Goal: Information Seeking & Learning: Learn about a topic

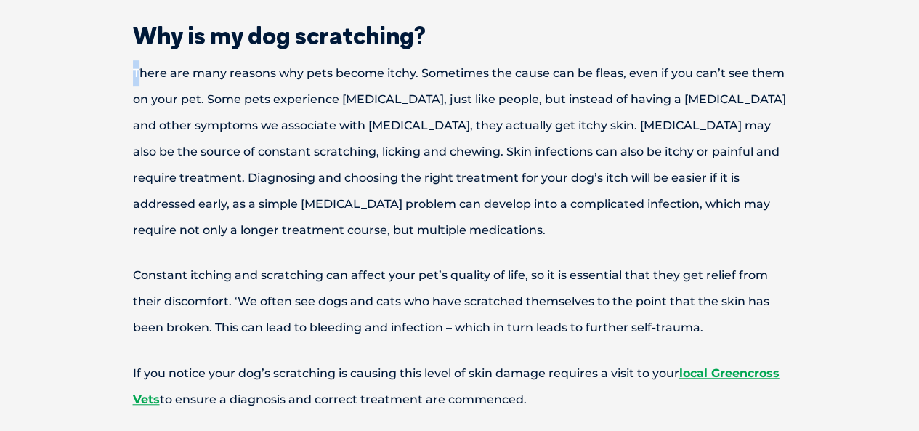
scroll to position [355, 0]
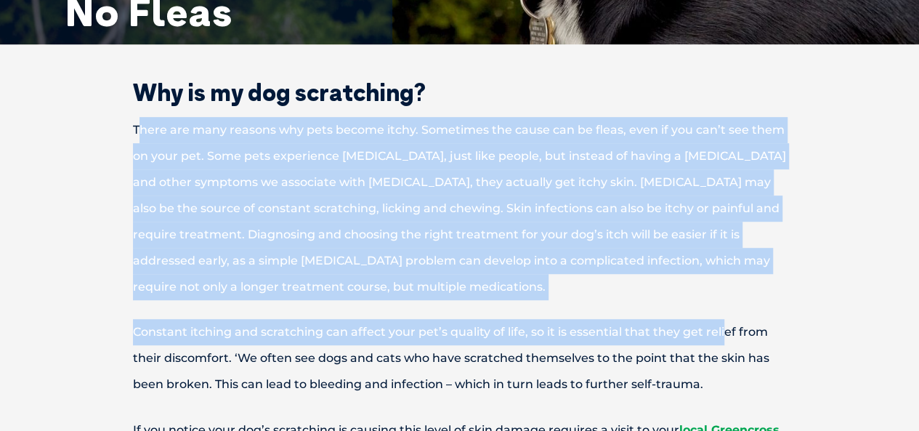
drag, startPoint x: 139, startPoint y: 50, endPoint x: 708, endPoint y: 301, distance: 621.6
click at [553, 257] on p "There are many reasons why pets become itchy. Sometimes the cause can be fleas,…" at bounding box center [459, 208] width 755 height 183
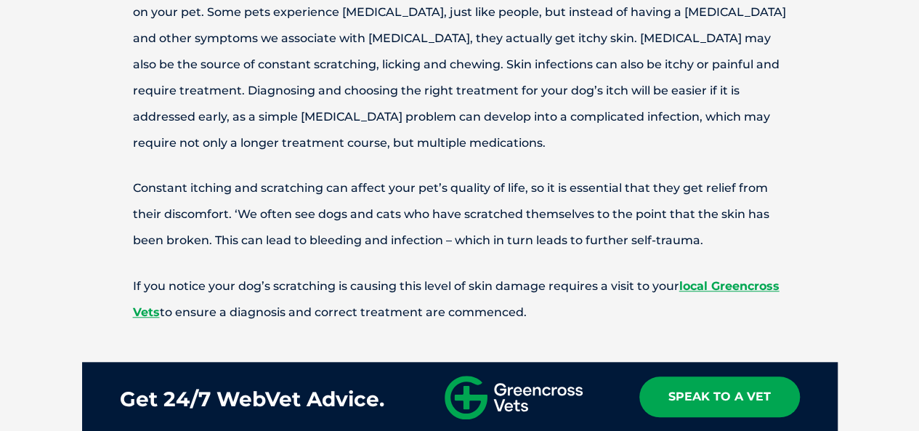
scroll to position [500, 0]
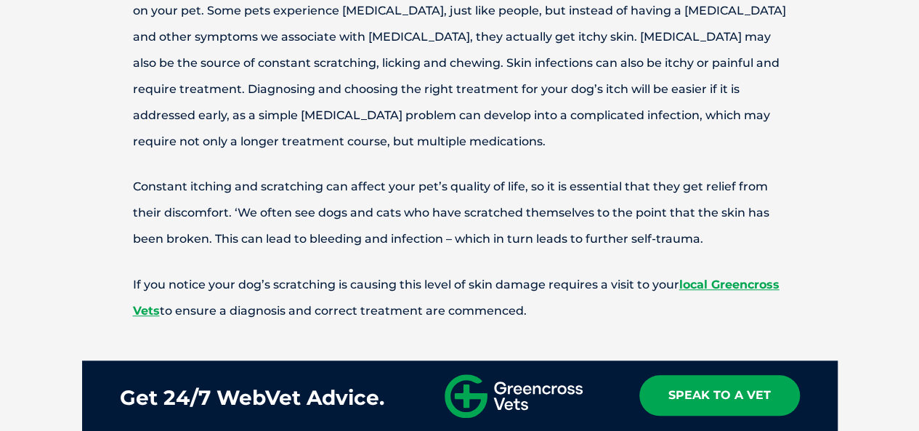
drag, startPoint x: 130, startPoint y: 184, endPoint x: 590, endPoint y: 317, distance: 478.6
click at [577, 318] on p "If you notice your dog’s scratching is causing this level of skin damage requir…" at bounding box center [459, 298] width 755 height 52
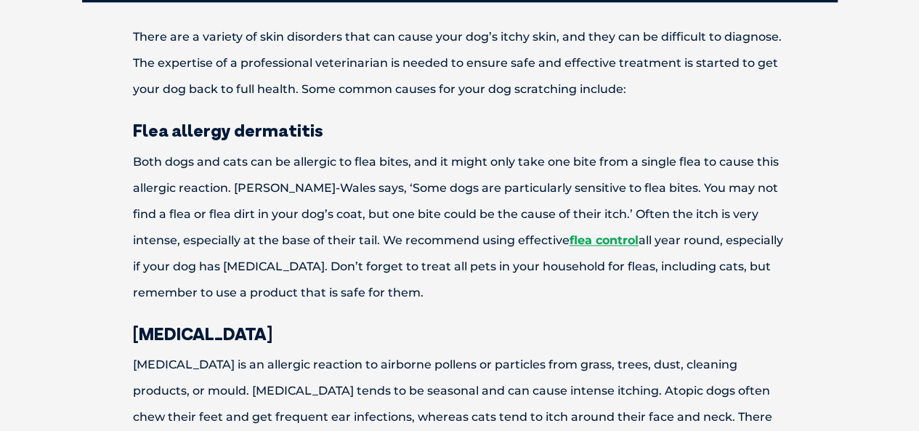
scroll to position [936, 0]
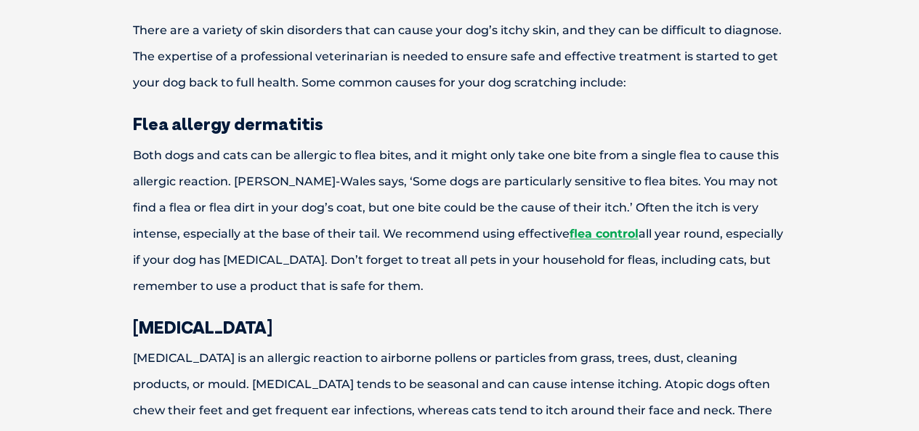
click at [135, 30] on p "There are a variety of skin disorders that can cause your dog’s itchy skin, and…" at bounding box center [459, 56] width 755 height 78
click at [174, 59] on p "There are a variety of skin disorders that can cause your dog’s itchy skin, and…" at bounding box center [459, 56] width 755 height 78
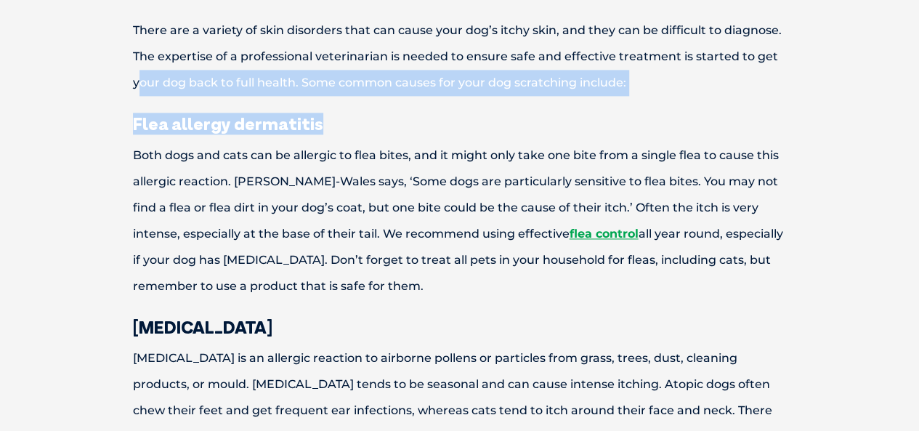
drag, startPoint x: 140, startPoint y: 86, endPoint x: 515, endPoint y: 103, distance: 375.0
click at [608, 88] on p "There are a variety of skin disorders that can cause your dog’s itchy skin, and…" at bounding box center [459, 56] width 755 height 78
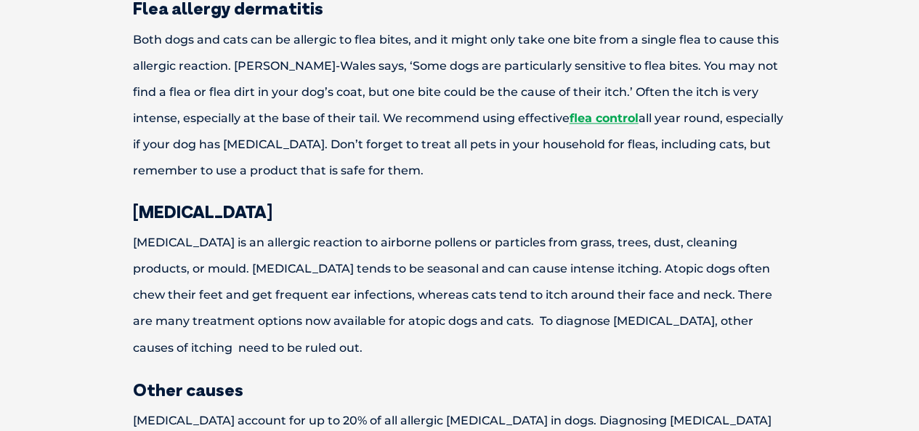
scroll to position [1081, 0]
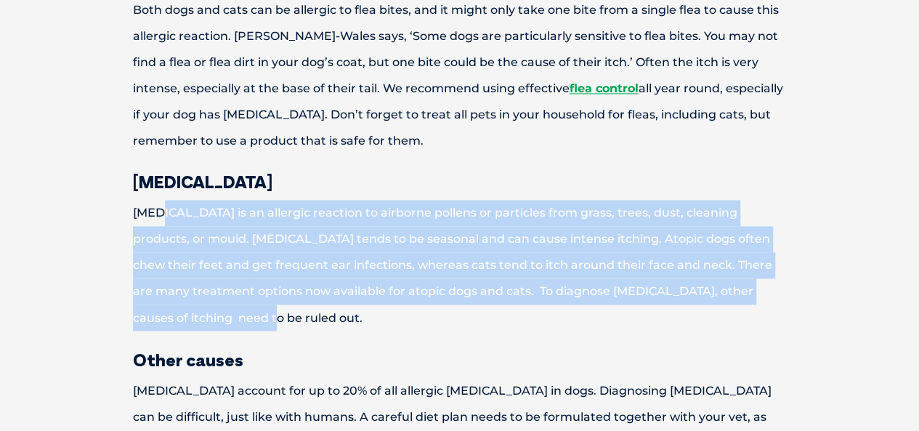
drag, startPoint x: 160, startPoint y: 213, endPoint x: 245, endPoint y: 327, distance: 142.6
click at [245, 327] on p "[MEDICAL_DATA] is an allergic reaction to airborne pollens or particles from gr…" at bounding box center [459, 265] width 755 height 131
click at [238, 327] on p "[MEDICAL_DATA] is an allergic reaction to airborne pollens or particles from gr…" at bounding box center [459, 265] width 755 height 131
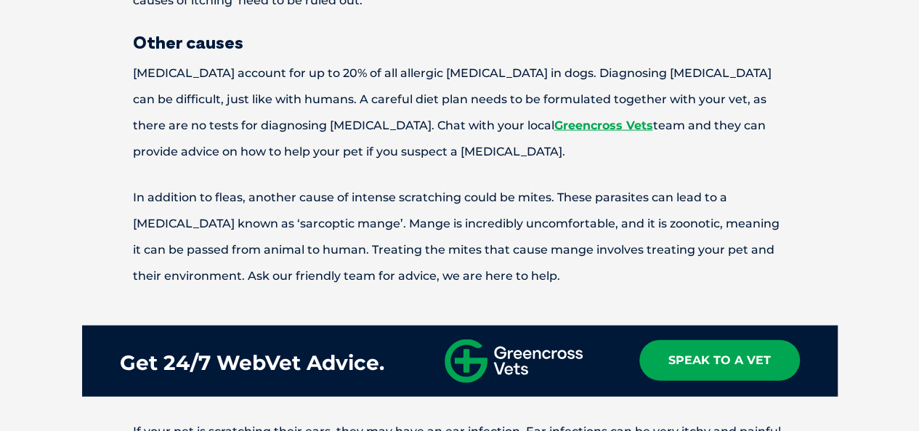
scroll to position [1444, 0]
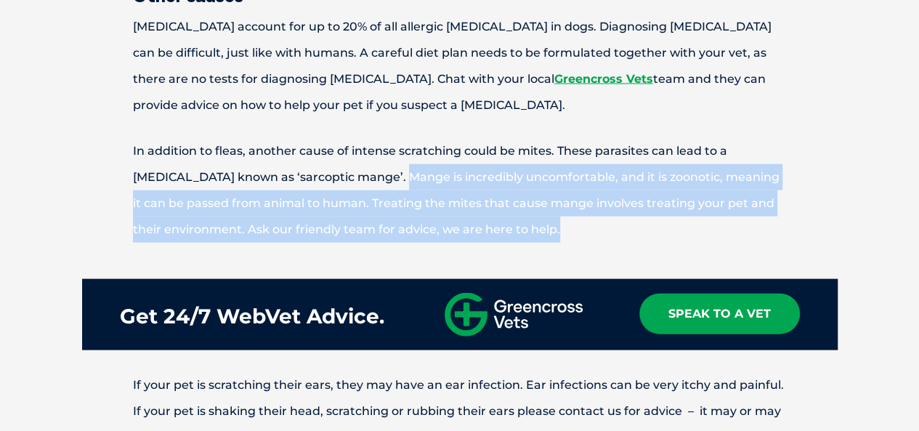
drag, startPoint x: 366, startPoint y: 174, endPoint x: 556, endPoint y: 221, distance: 196.2
click at [566, 219] on p "In addition to fleas, another cause of intense scratching could be mites. These…" at bounding box center [459, 190] width 755 height 105
click at [537, 224] on p "In addition to fleas, another cause of intense scratching could be mites. These…" at bounding box center [459, 190] width 755 height 105
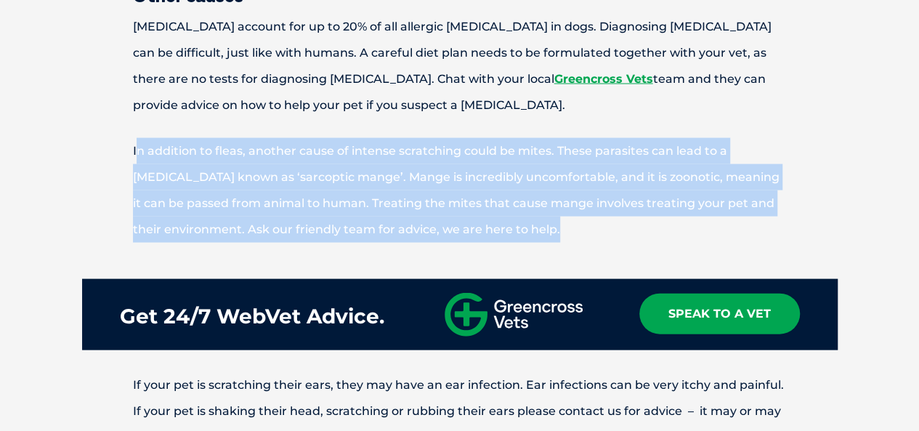
drag, startPoint x: 530, startPoint y: 227, endPoint x: 138, endPoint y: 150, distance: 399.7
click at [138, 150] on p "In addition to fleas, another cause of intense scratching could be mites. These…" at bounding box center [459, 190] width 755 height 105
click at [551, 193] on p "In addition to fleas, another cause of intense scratching could be mites. These…" at bounding box center [459, 190] width 755 height 105
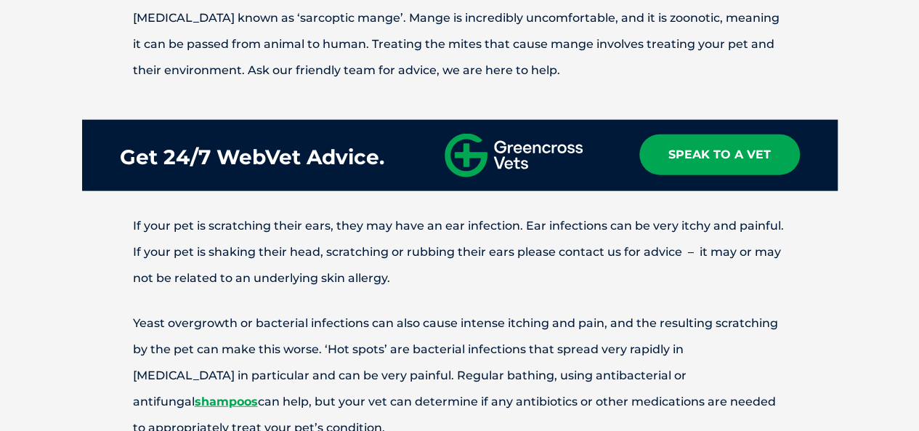
scroll to position [1735, 0]
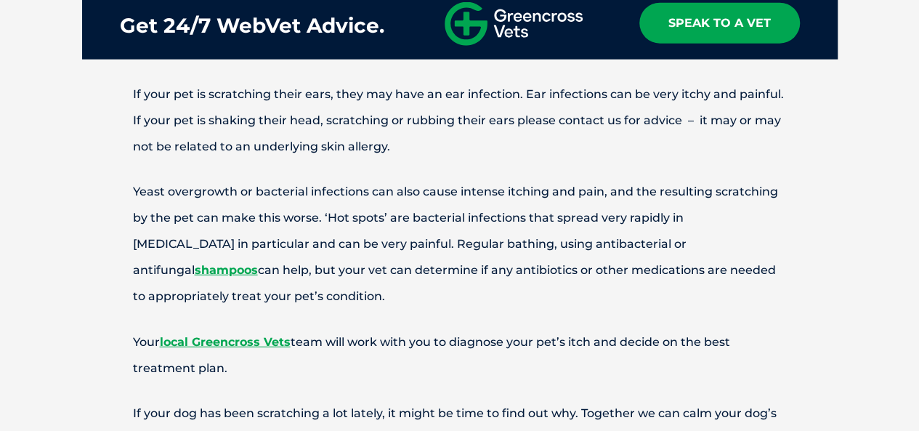
drag, startPoint x: 131, startPoint y: 91, endPoint x: 242, endPoint y: 301, distance: 238.1
click at [237, 298] on div "Why is my dog scratching? There are many reasons why pets become itchy. Sometim…" at bounding box center [460, 132] width 784 height 2862
click at [299, 309] on p "Yeast overgrowth or bacterial infections can also cause intense itching and pai…" at bounding box center [459, 244] width 755 height 131
